Goal: Task Accomplishment & Management: Use online tool/utility

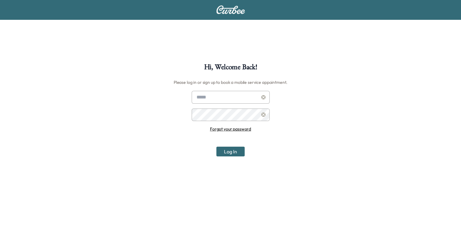
click at [217, 95] on input "text" at bounding box center [231, 97] width 78 height 13
type input "**********"
click at [216, 147] on button "Log In" at bounding box center [230, 152] width 28 height 10
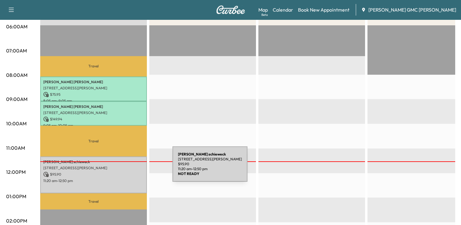
click at [127, 168] on p "[STREET_ADDRESS][PERSON_NAME]" at bounding box center [93, 168] width 101 height 5
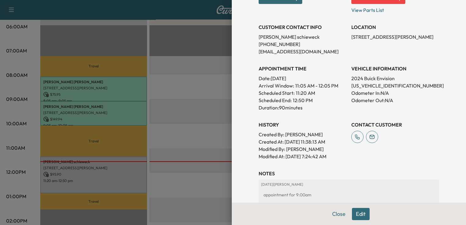
scroll to position [117, 0]
click at [290, 194] on div "appointment for 9:00am" at bounding box center [349, 194] width 176 height 11
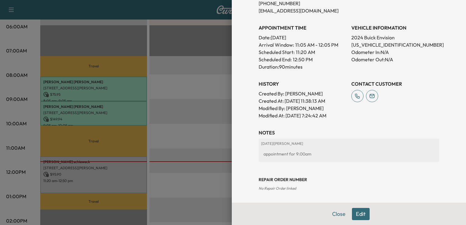
scroll to position [0, 0]
